Goal: Transaction & Acquisition: Obtain resource

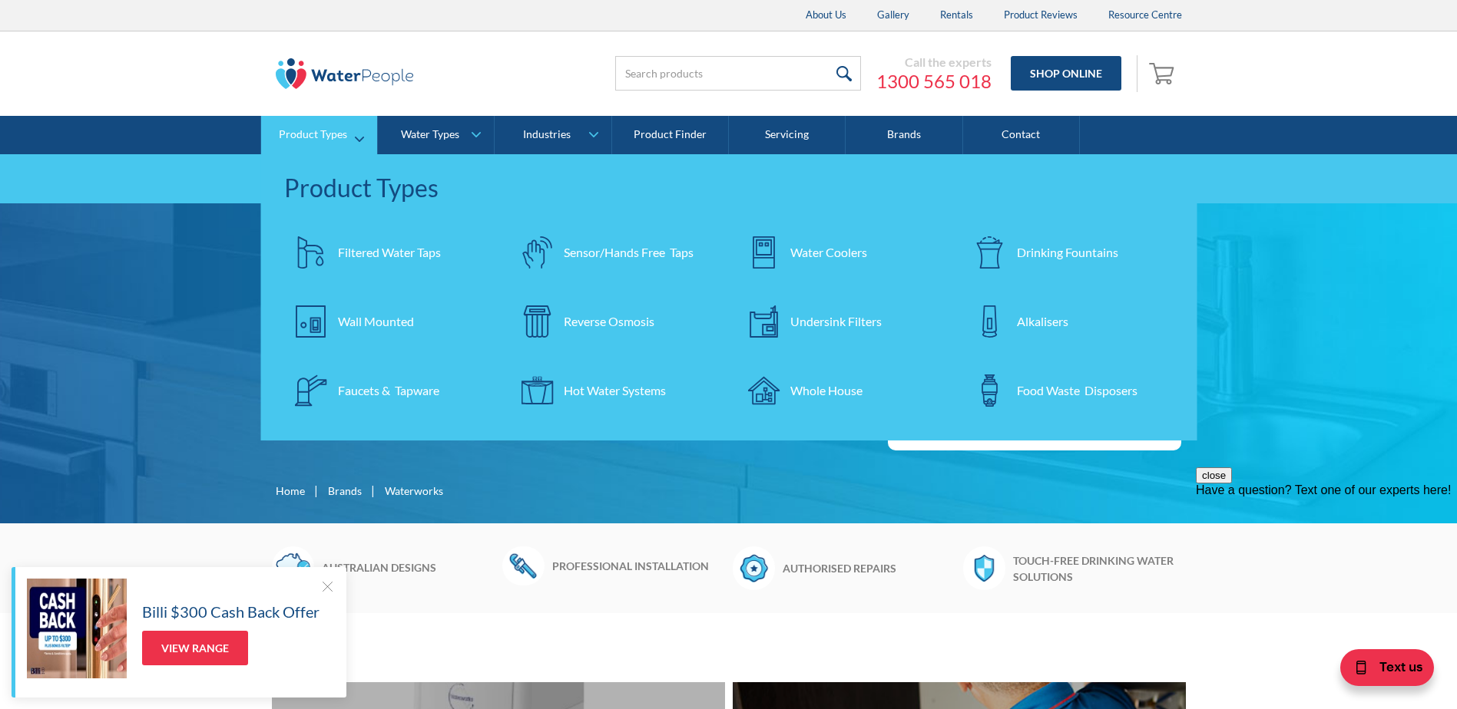
click at [379, 319] on div "Wall Mounted" at bounding box center [376, 322] width 76 height 18
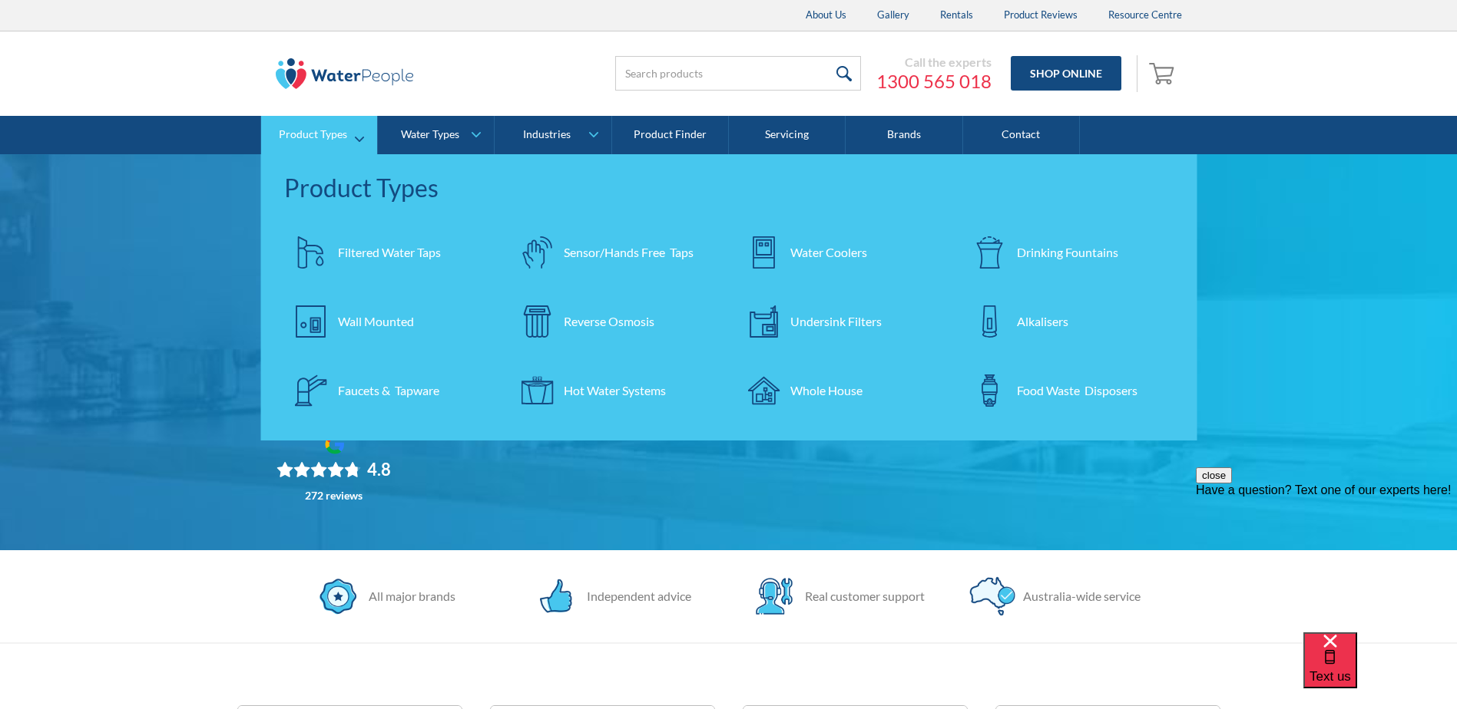
click at [802, 250] on div "Water Coolers" at bounding box center [828, 252] width 77 height 18
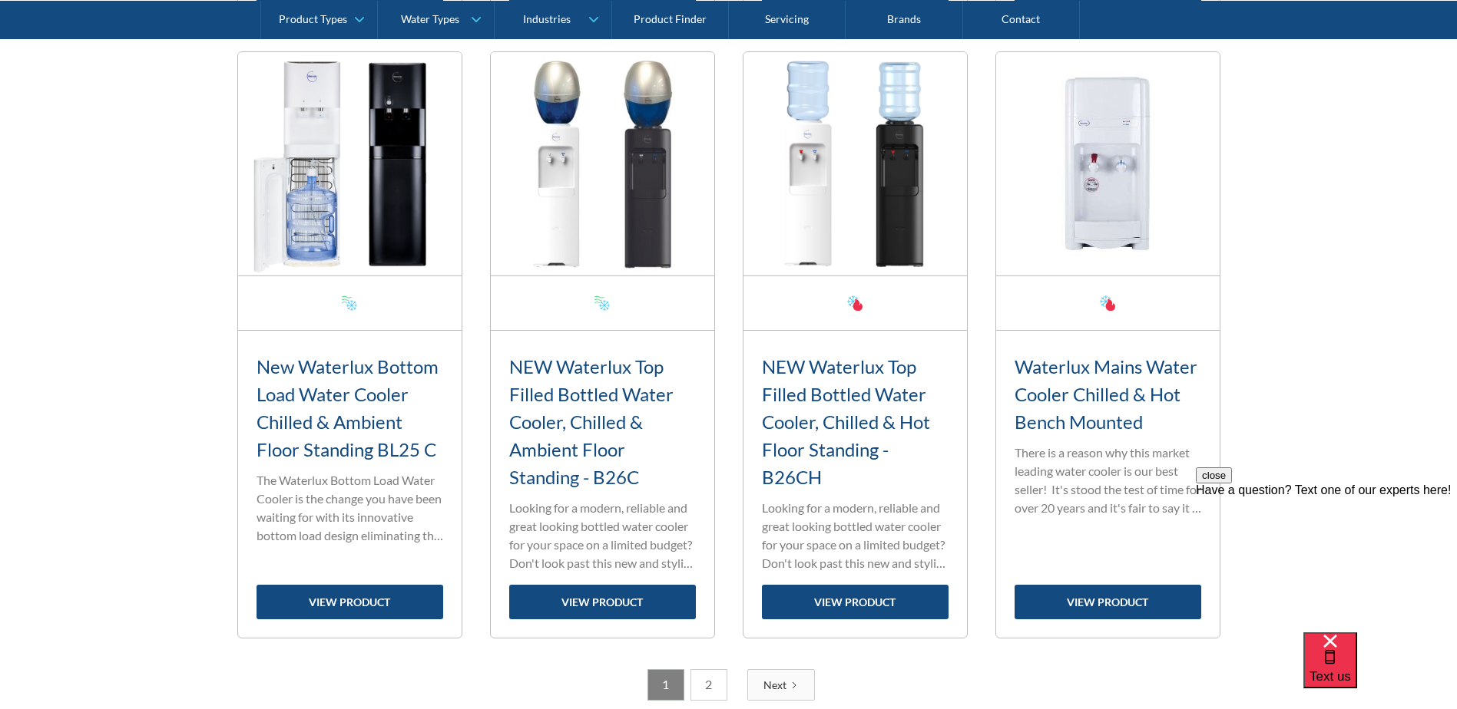
scroll to position [2611, 0]
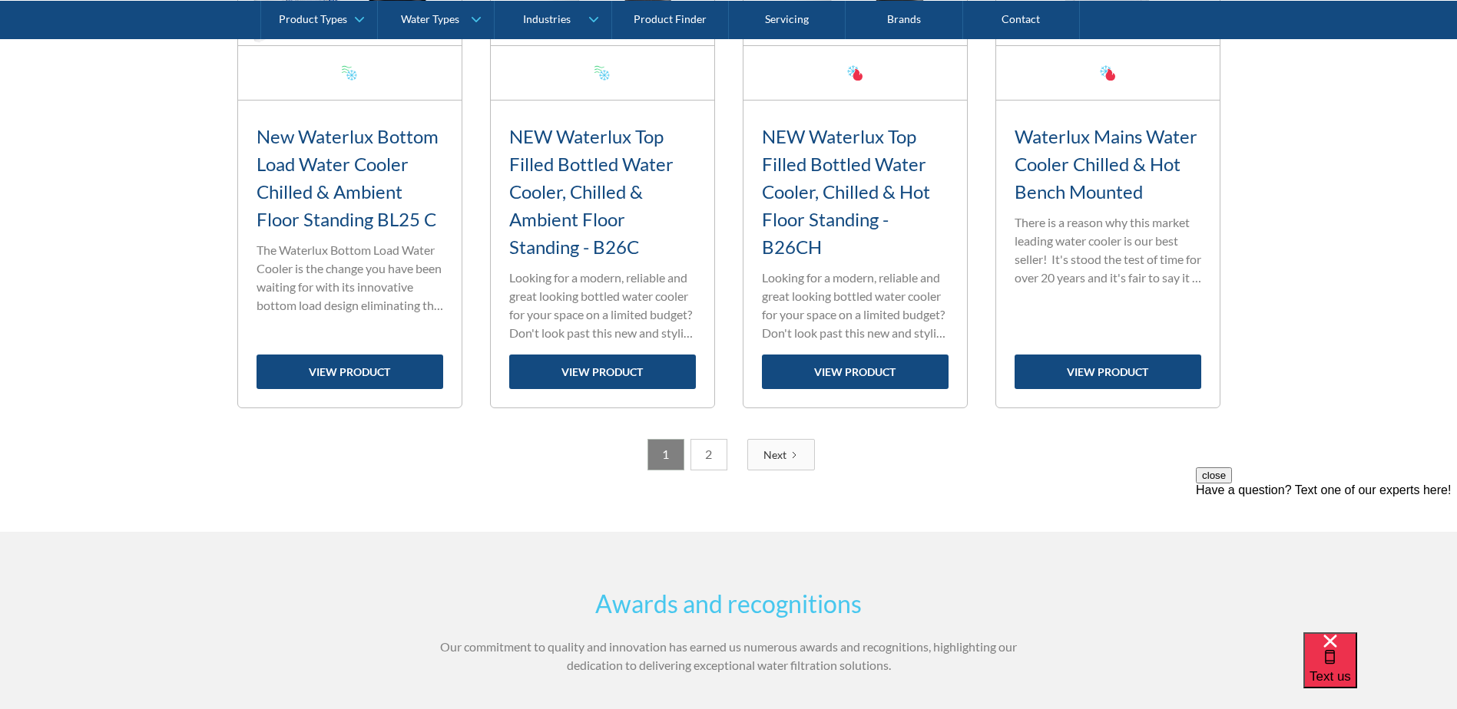
click at [772, 456] on div "Next" at bounding box center [774, 455] width 23 height 16
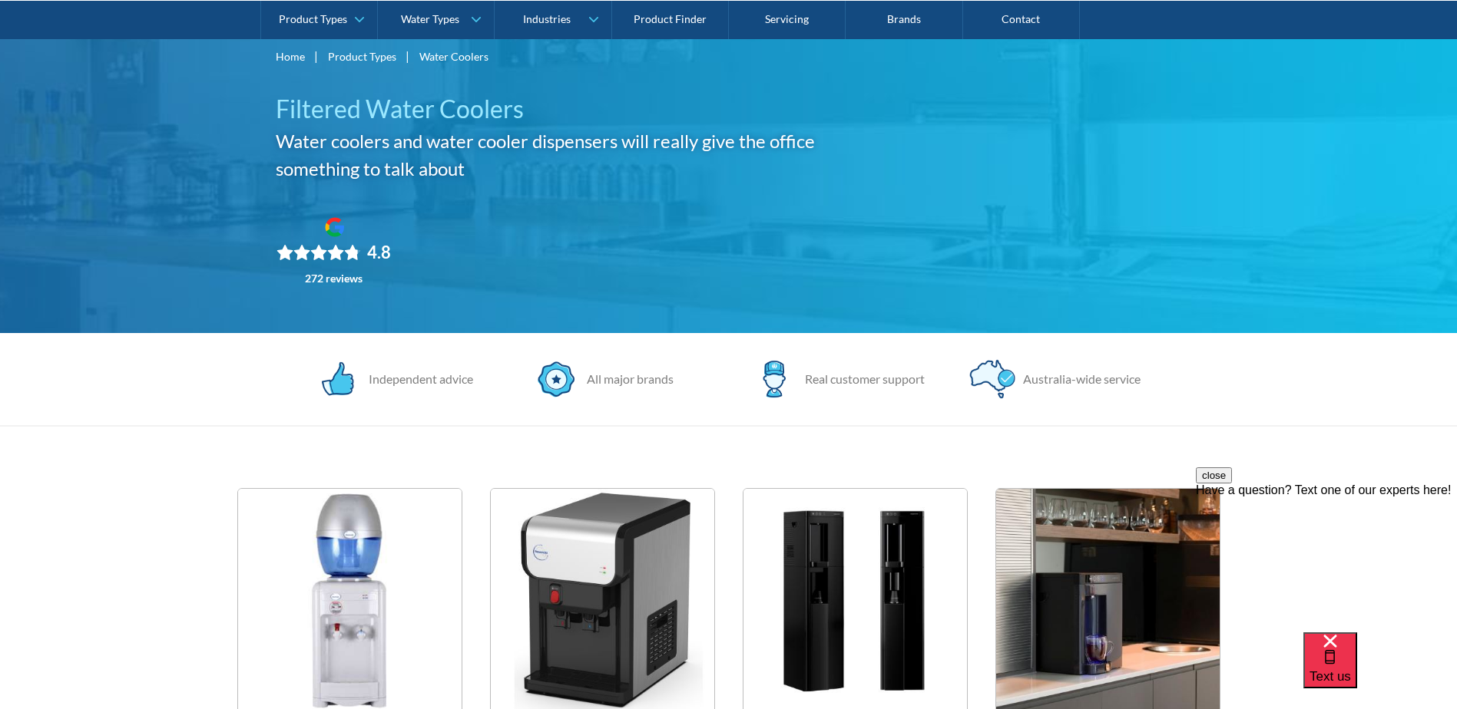
scroll to position [0, 0]
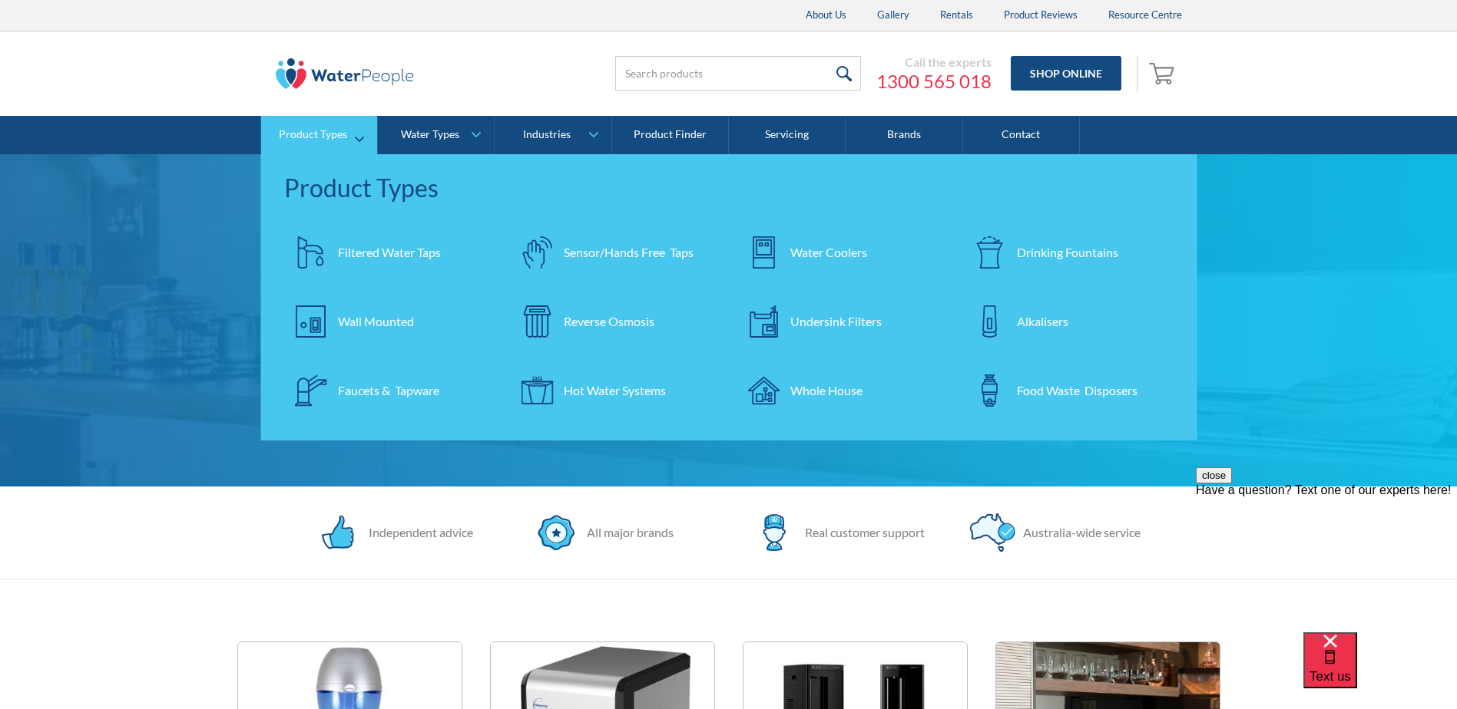
click at [1039, 252] on div "Drinking Fountains" at bounding box center [1067, 252] width 101 height 18
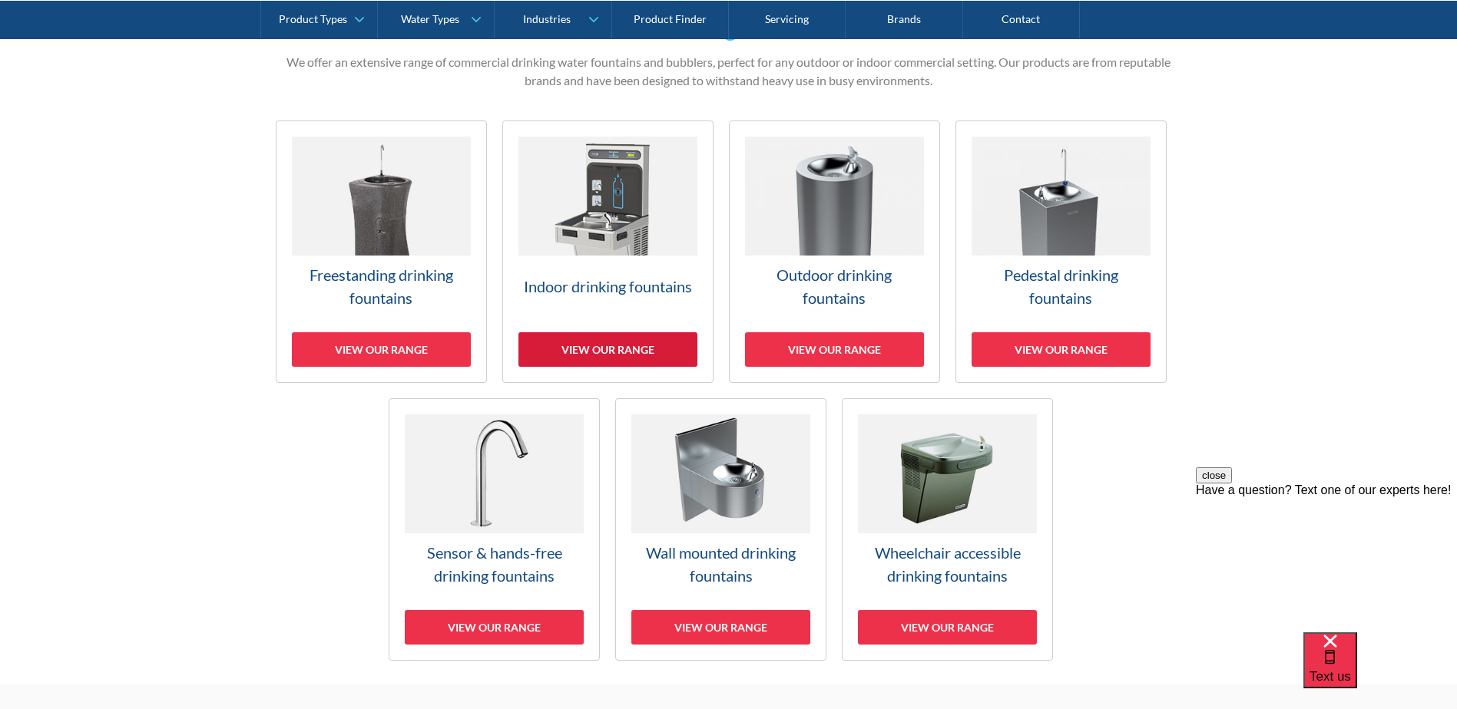
click at [606, 344] on div "View our range" at bounding box center [607, 349] width 179 height 35
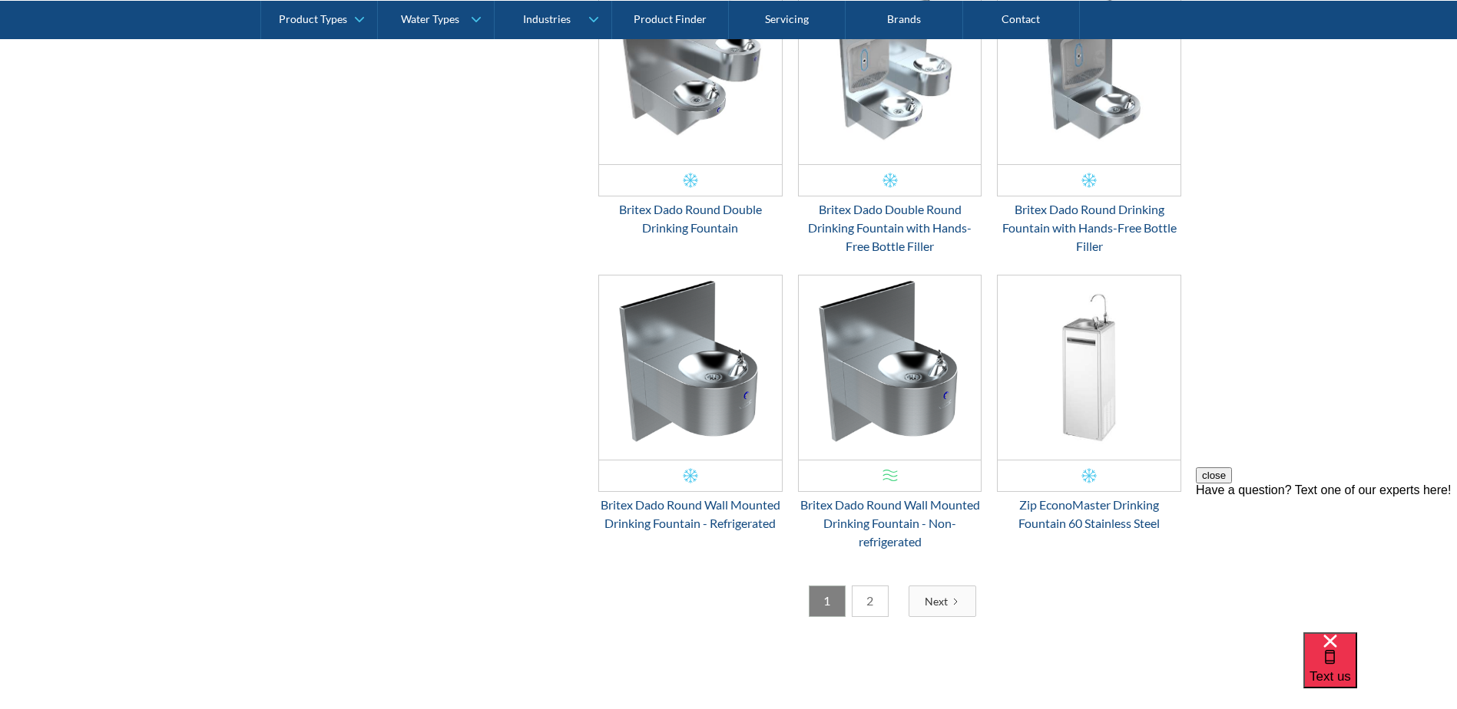
scroll to position [2489, 0]
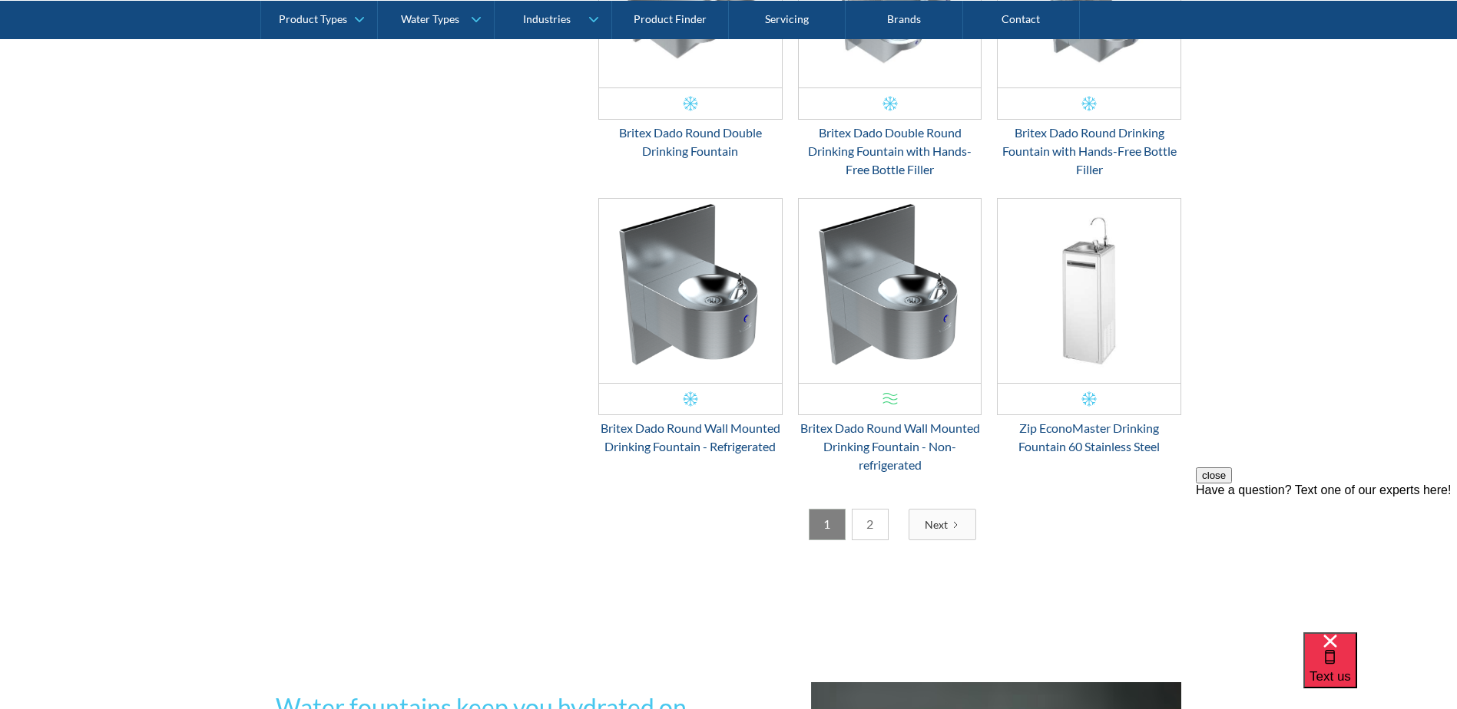
click at [868, 531] on link "2" at bounding box center [870, 524] width 37 height 31
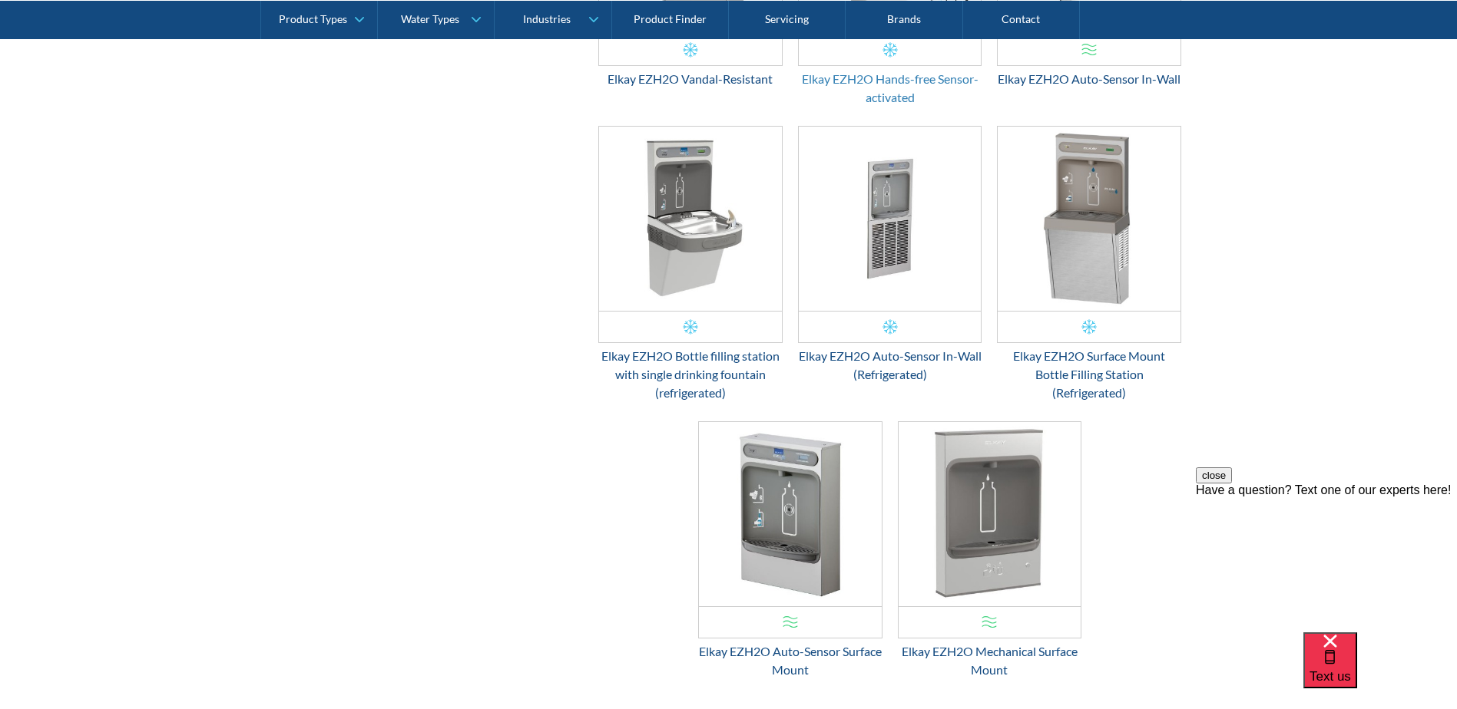
scroll to position [1874, 0]
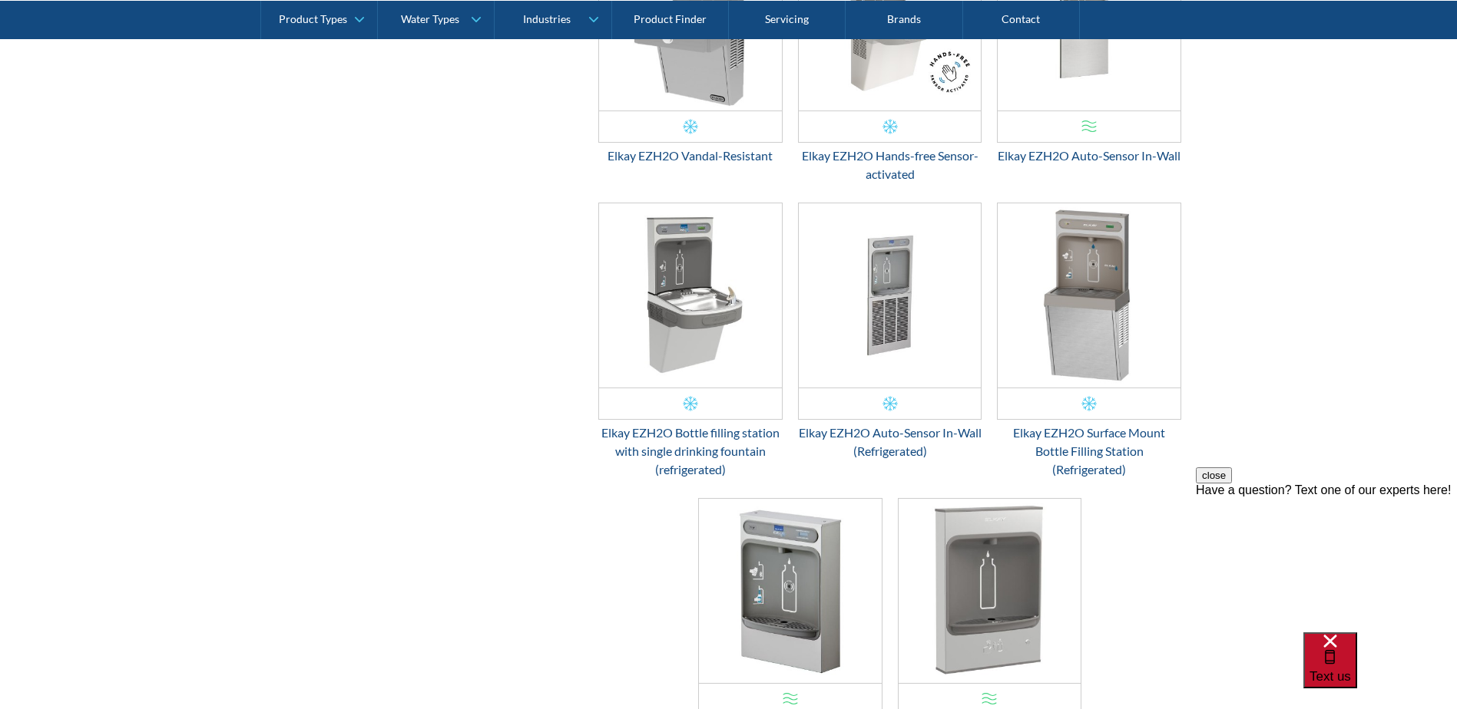
click at [1351, 670] on span "Text us" at bounding box center [1329, 677] width 41 height 15
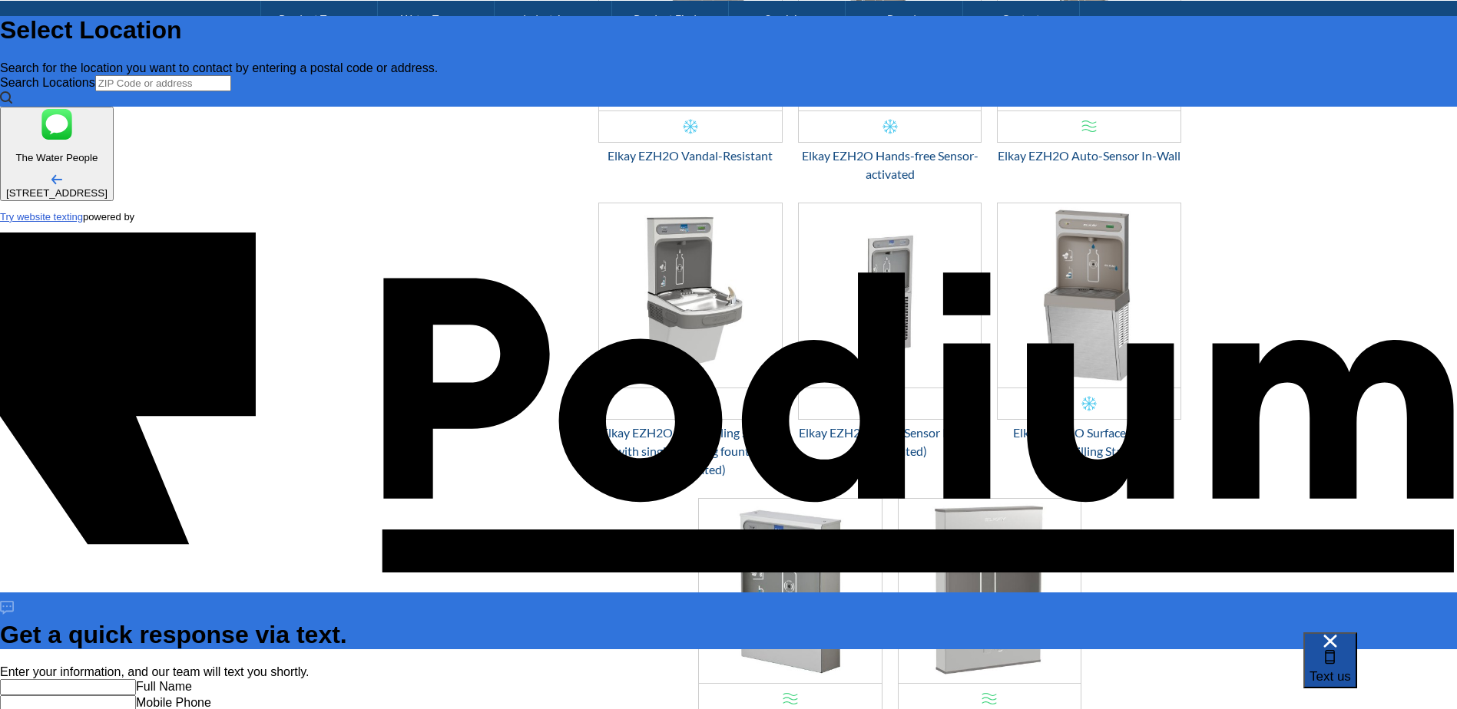
scroll to position [0, 0]
type input "Scott Tyrrell Baldwin"
type Phone "+61 419 408 29"
click at [136, 680] on input "Scott Tyrrell Baldwin" at bounding box center [68, 688] width 136 height 16
type input "Scott Baldwin"
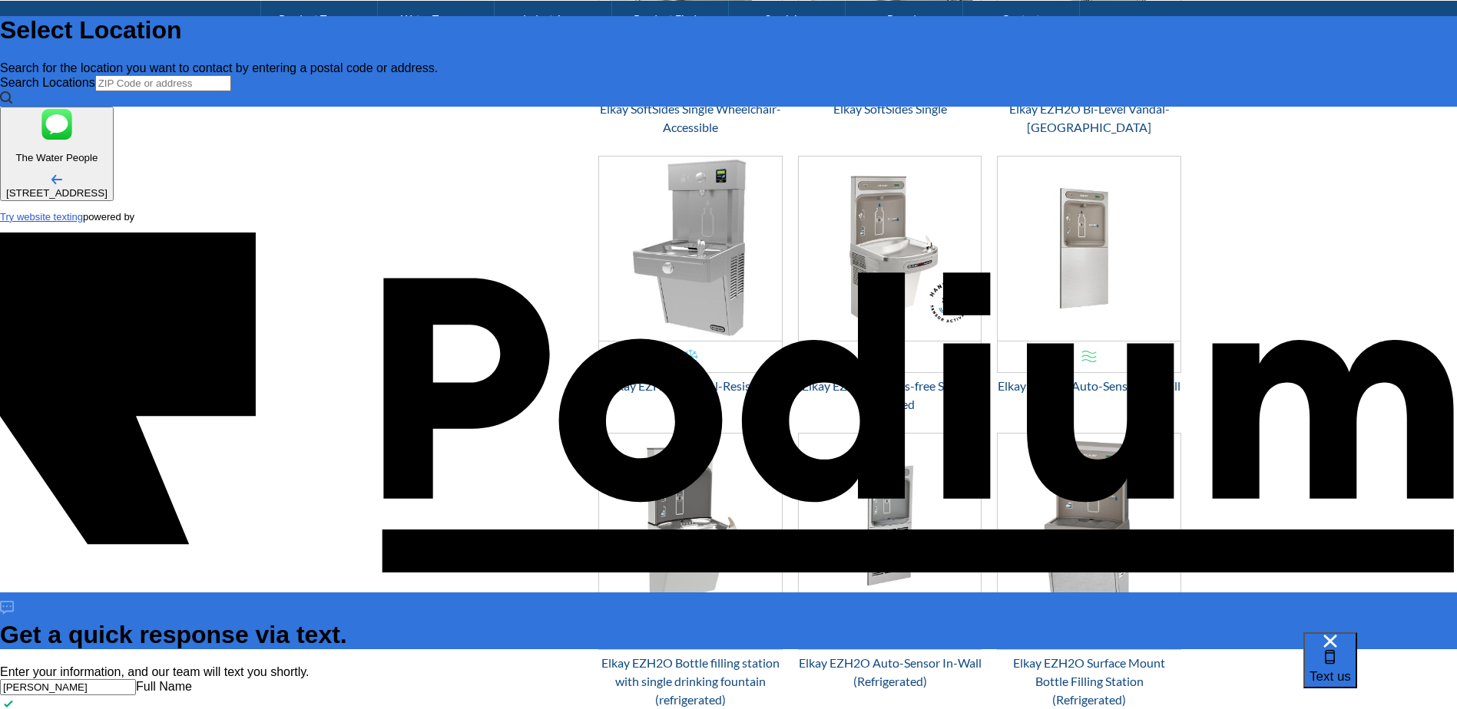
scroll to position [2105, 0]
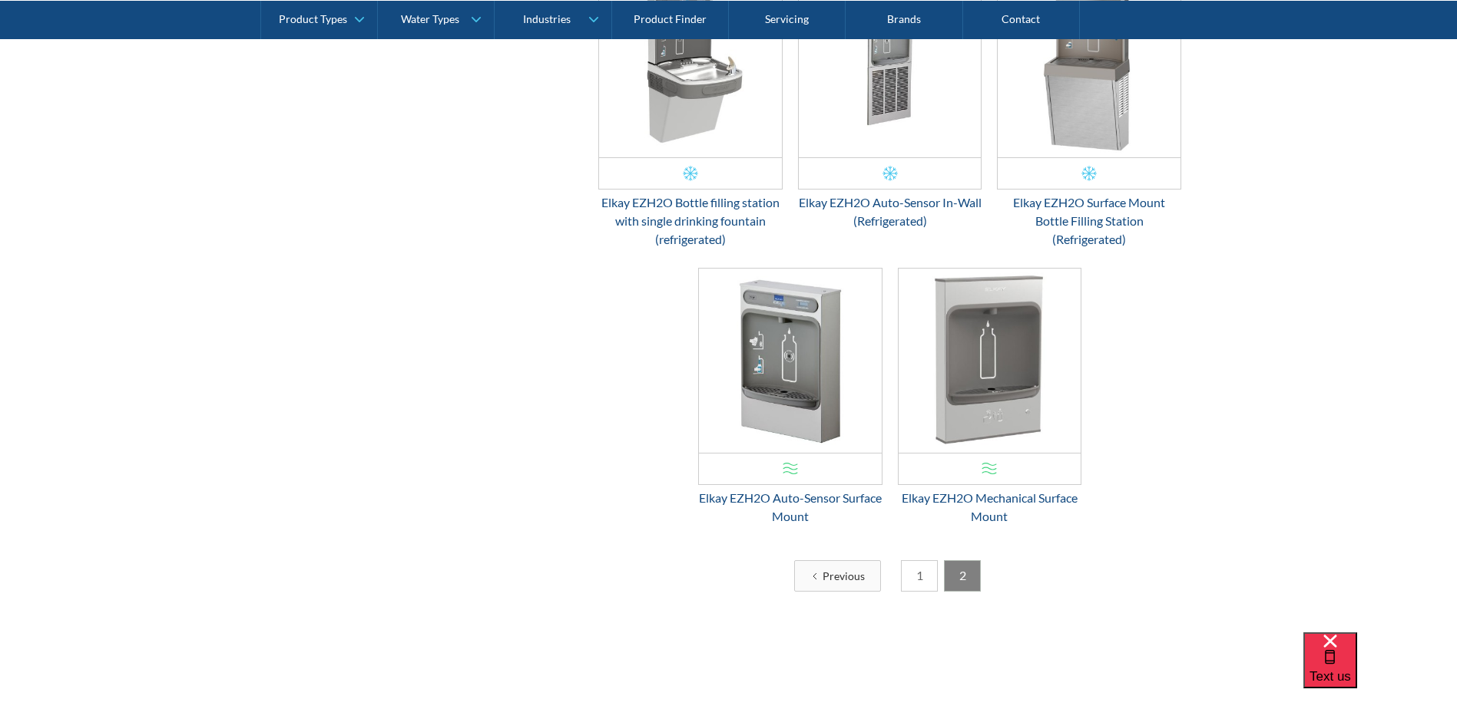
click at [919, 578] on link "1" at bounding box center [919, 576] width 37 height 31
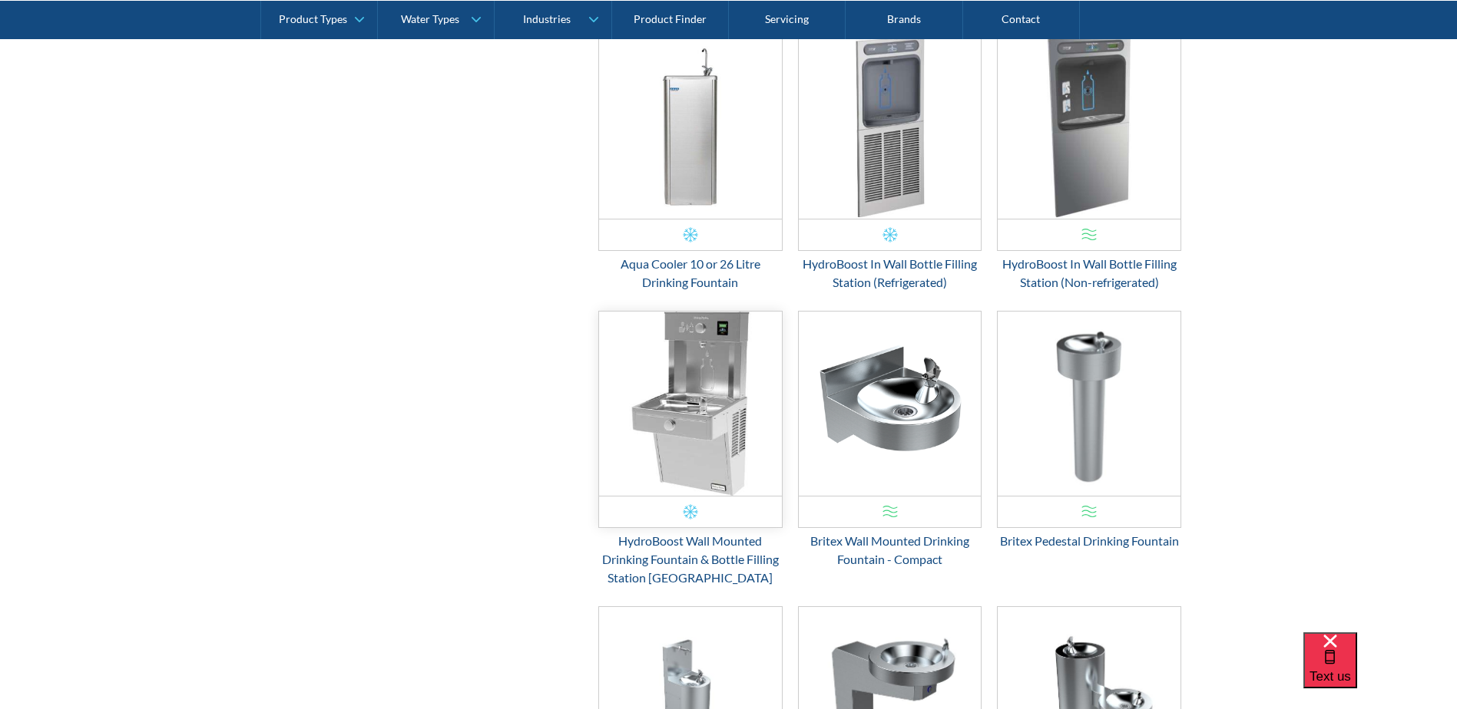
scroll to position [1030, 0]
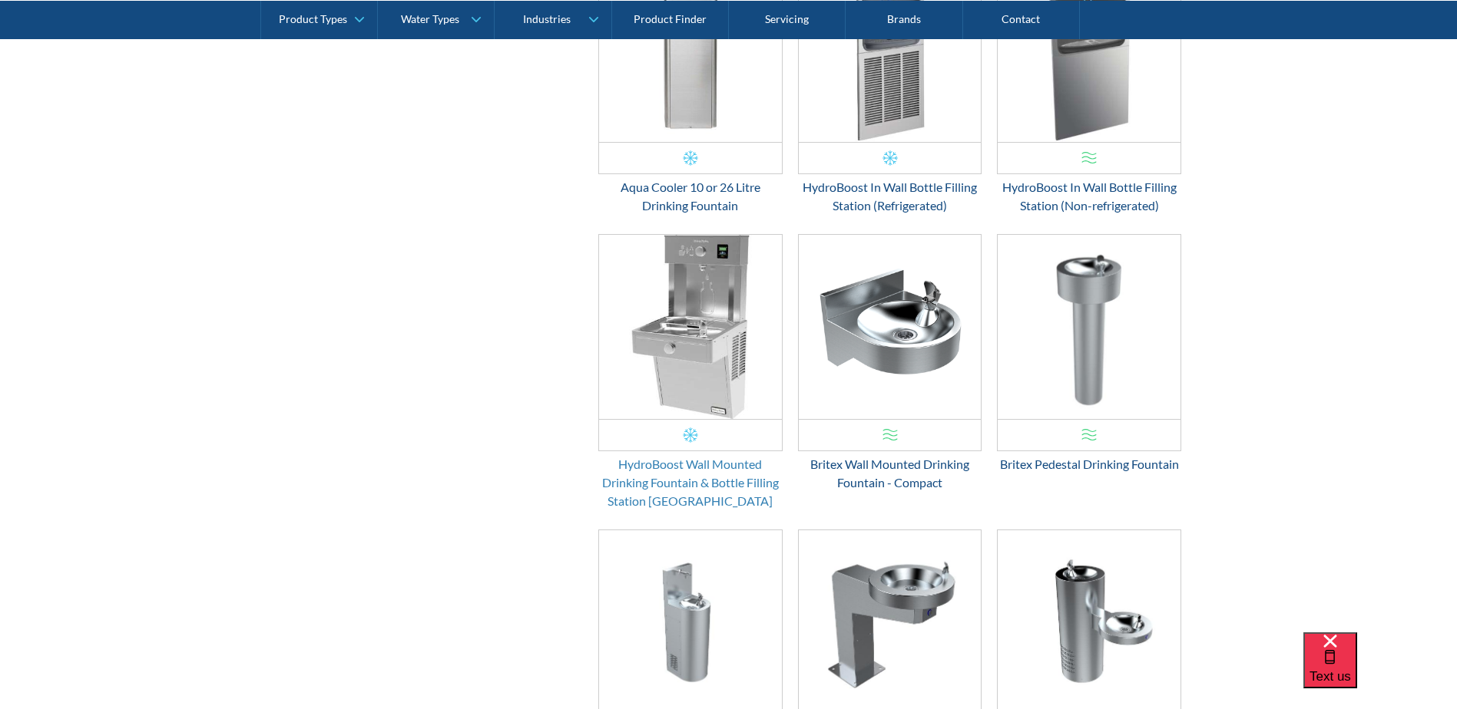
click at [715, 474] on div "HydroBoost Wall Mounted Drinking Fountain & Bottle Filling Station Vandal Resis…" at bounding box center [690, 482] width 184 height 55
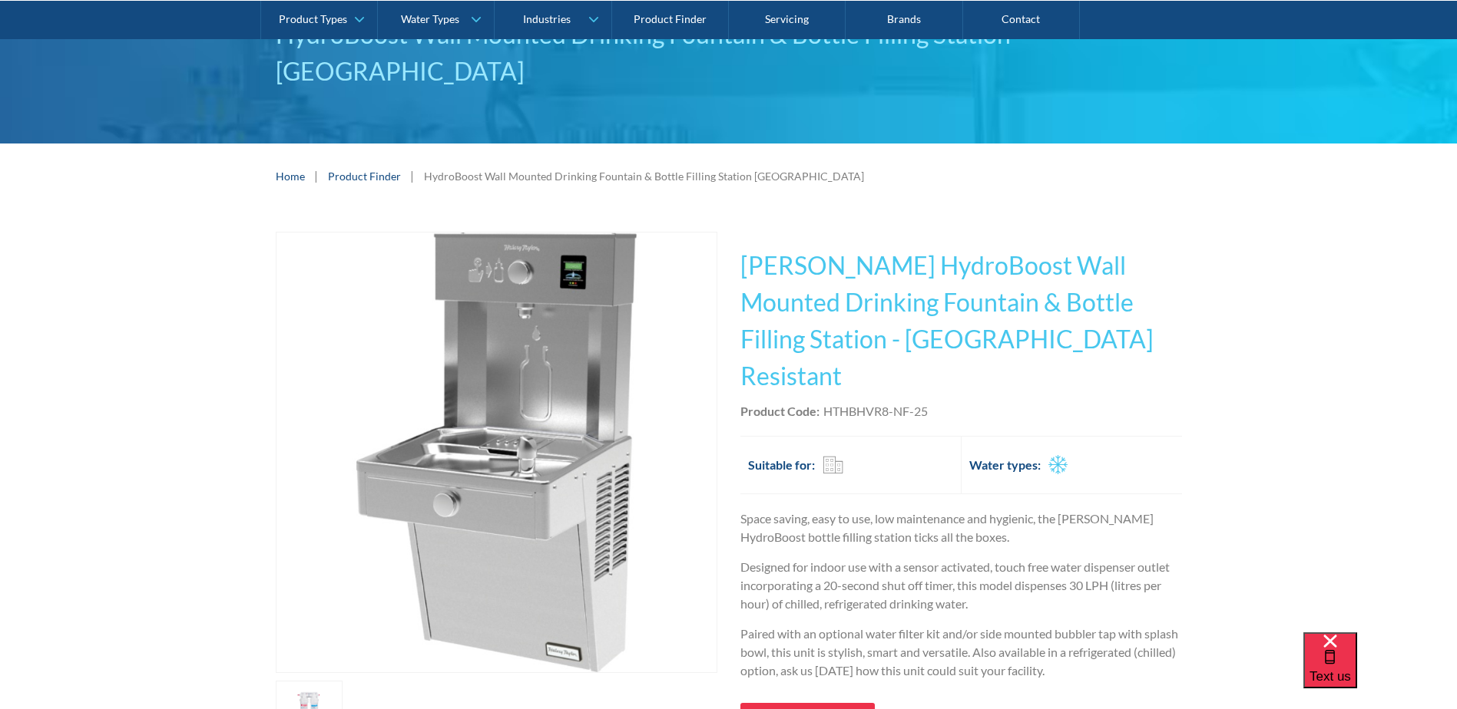
scroll to position [307, 0]
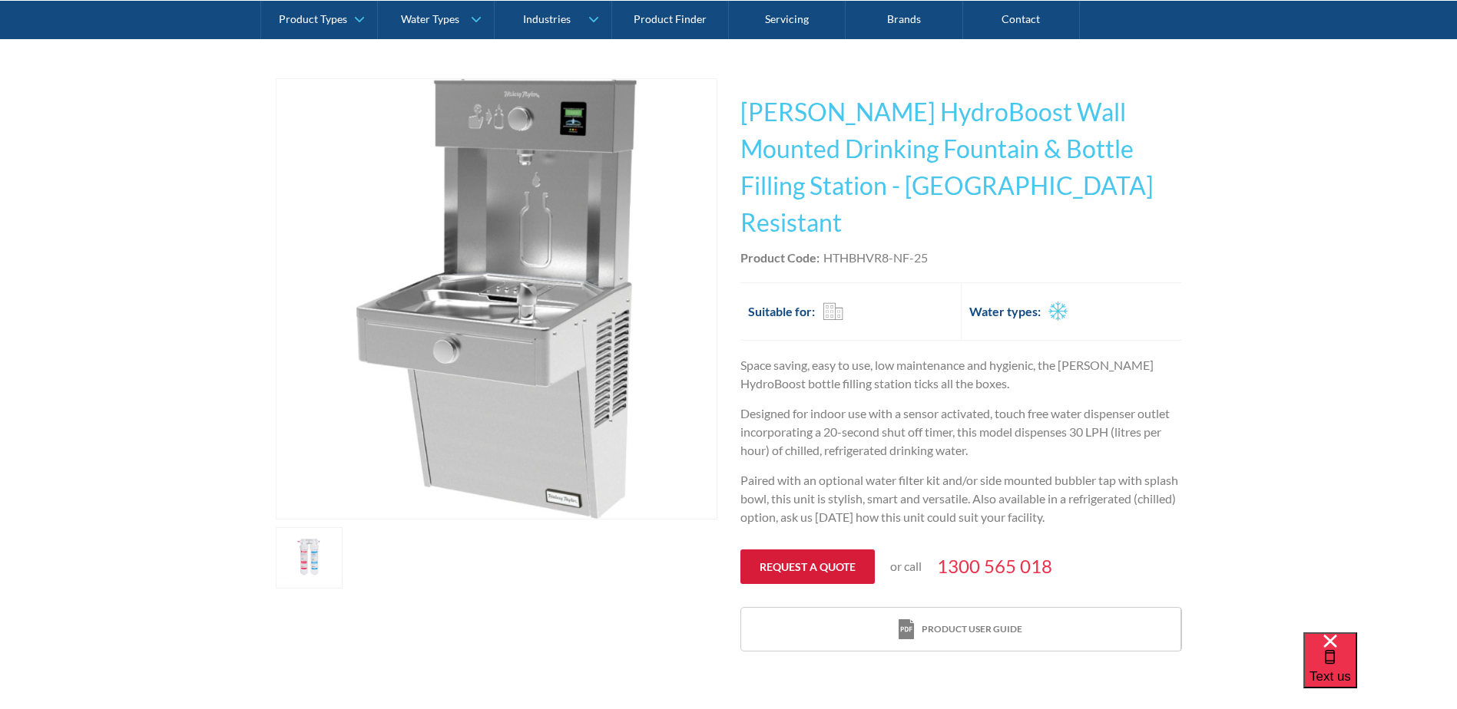
click at [818, 550] on link "Request a quote" at bounding box center [807, 567] width 134 height 35
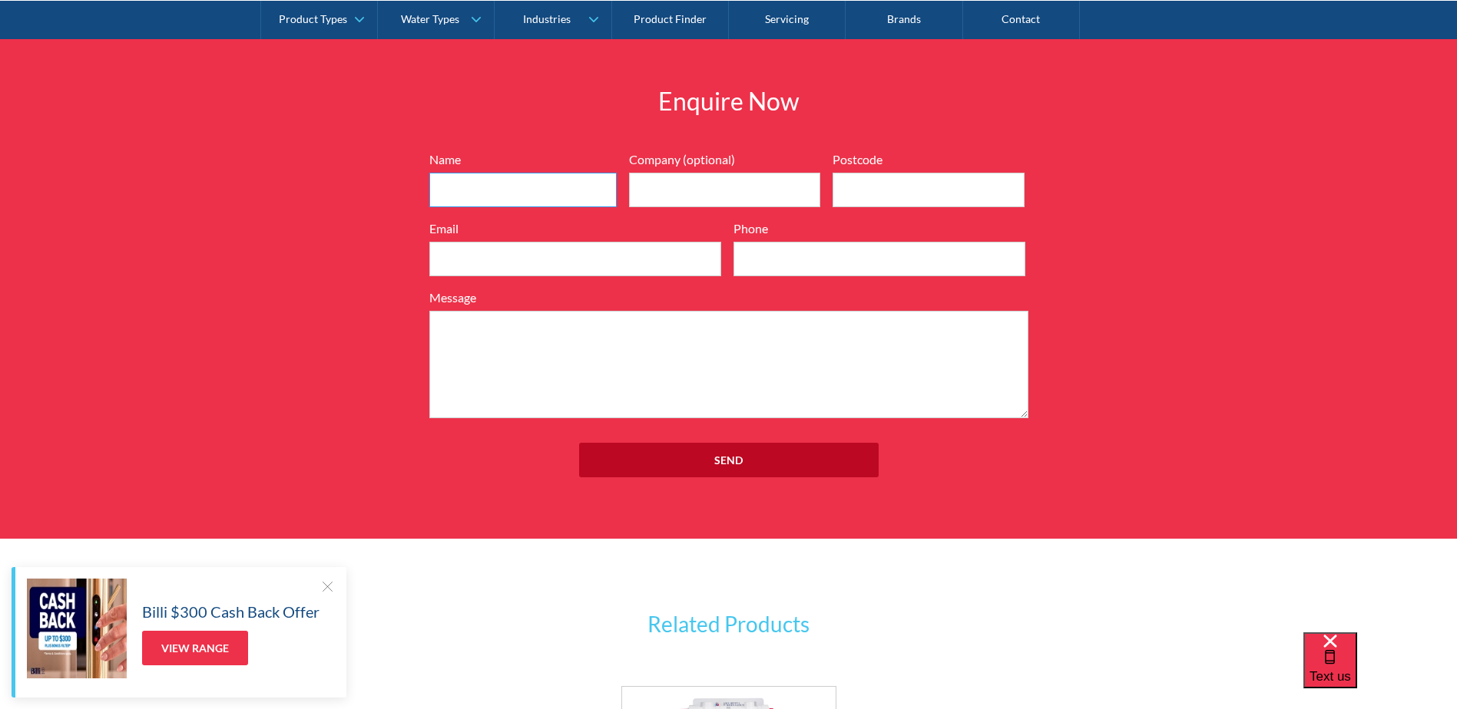
click at [493, 173] on input "Name" at bounding box center [522, 190] width 187 height 35
type input "[PERSON_NAME]"
type input "sbplumb@bigpond.net.au"
type input "0419408296"
click at [666, 173] on input "Company (optional)" at bounding box center [725, 190] width 192 height 35
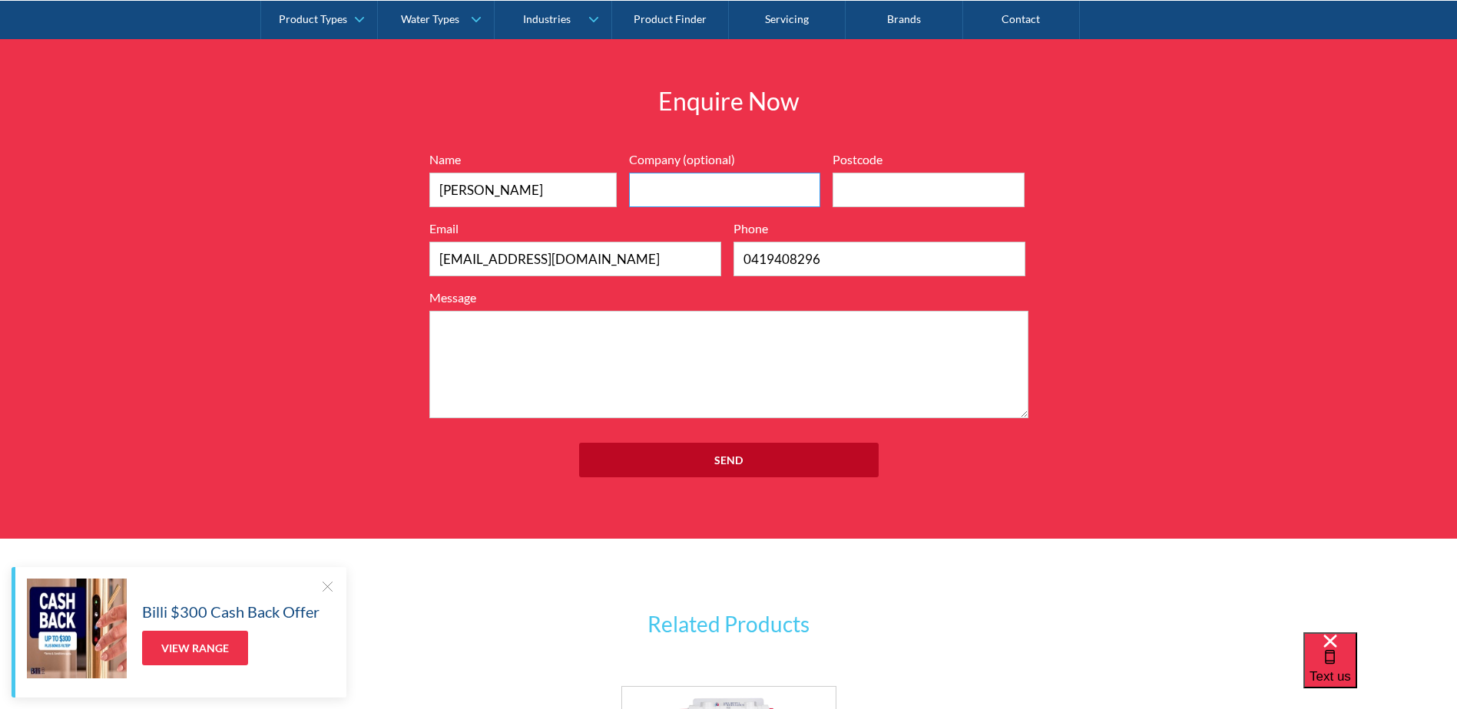
type input "Scott Baldwin Plumbing"
type input "2260"
click at [511, 311] on textarea "Message" at bounding box center [728, 364] width 599 height 107
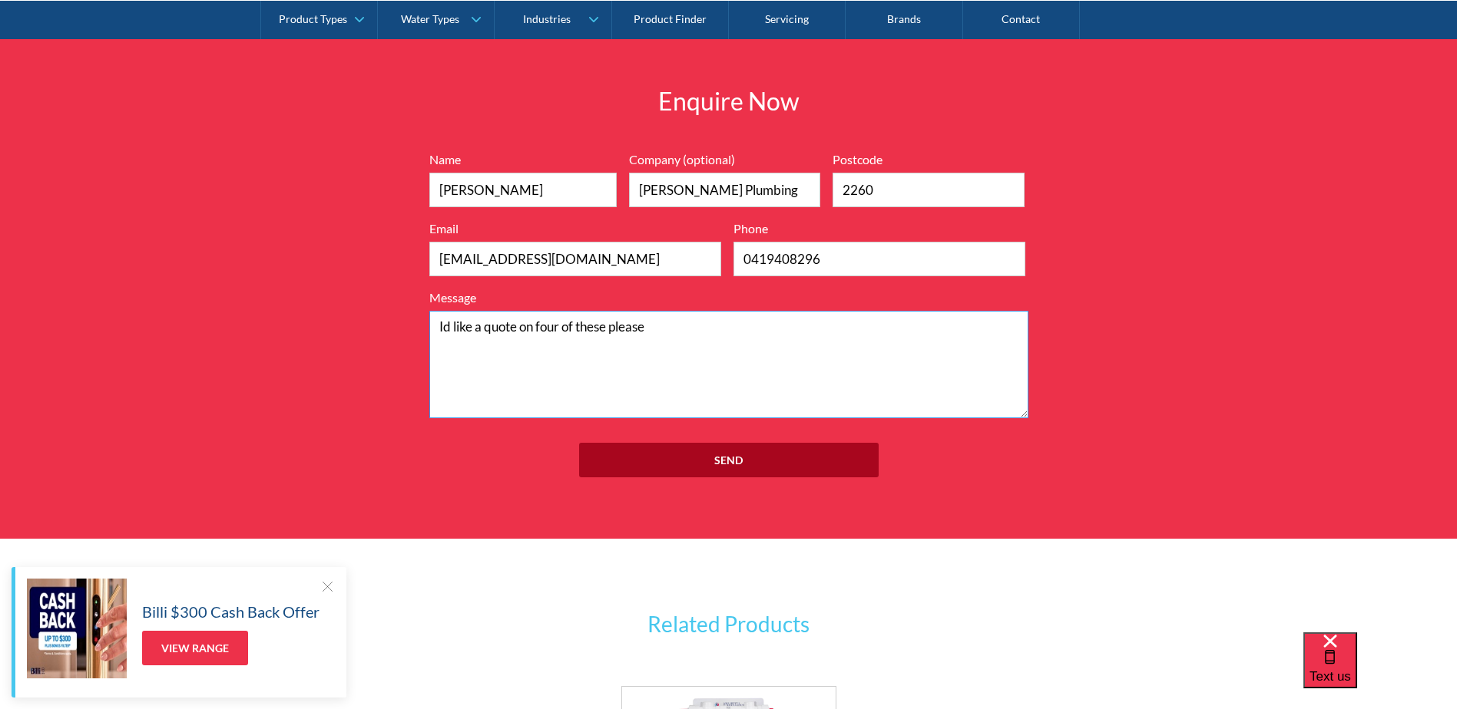
type textarea "Id like a quote on four of these please"
click at [683, 443] on input "Send" at bounding box center [728, 460] width 299 height 35
